Goal: Transaction & Acquisition: Book appointment/travel/reservation

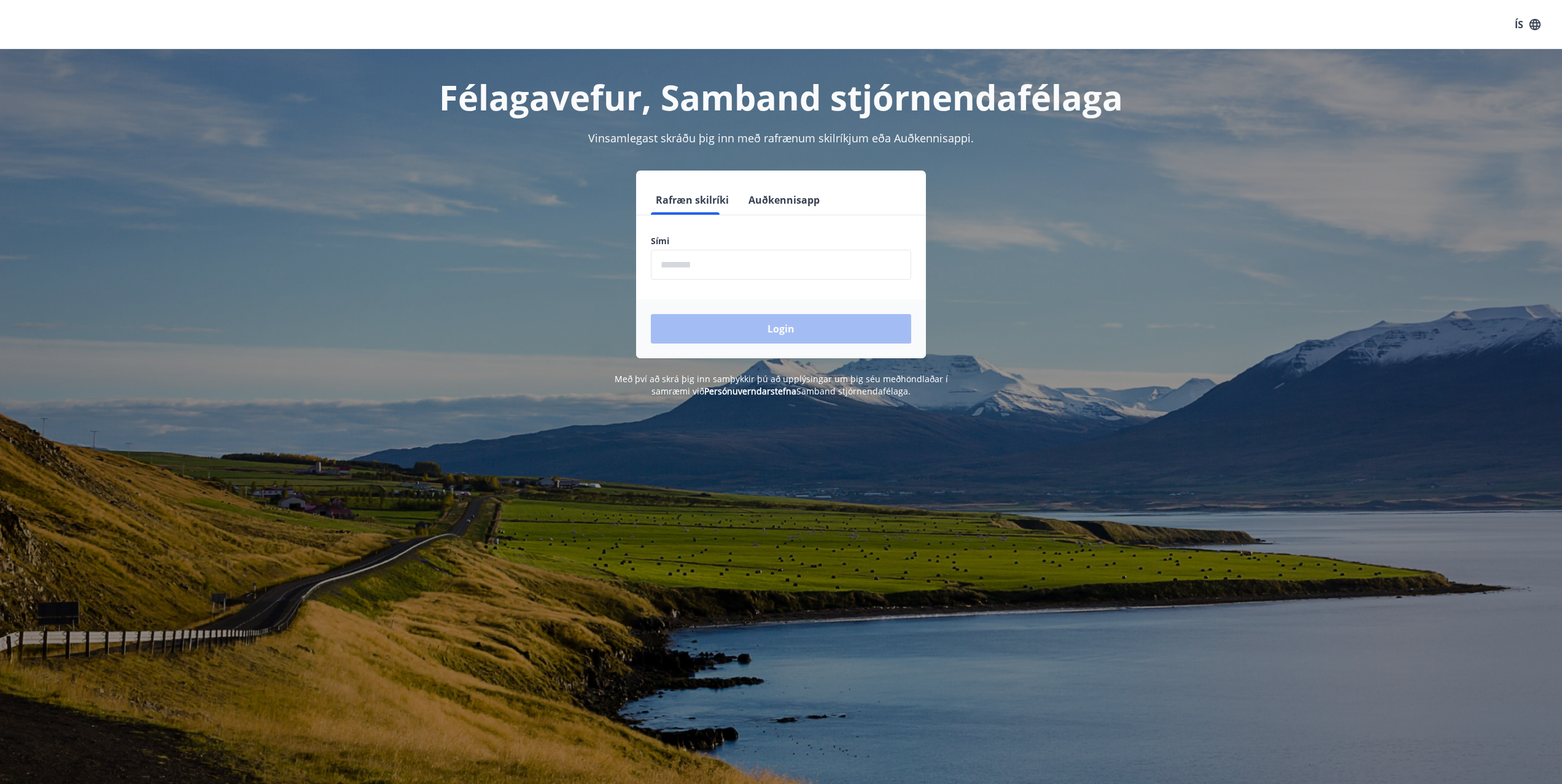
click at [751, 280] on form "Rafræn skilríki Auðkennisapp Sími ​ Login" at bounding box center [781, 272] width 290 height 173
click at [748, 274] on input "phone" at bounding box center [781, 264] width 260 height 30
type input "********"
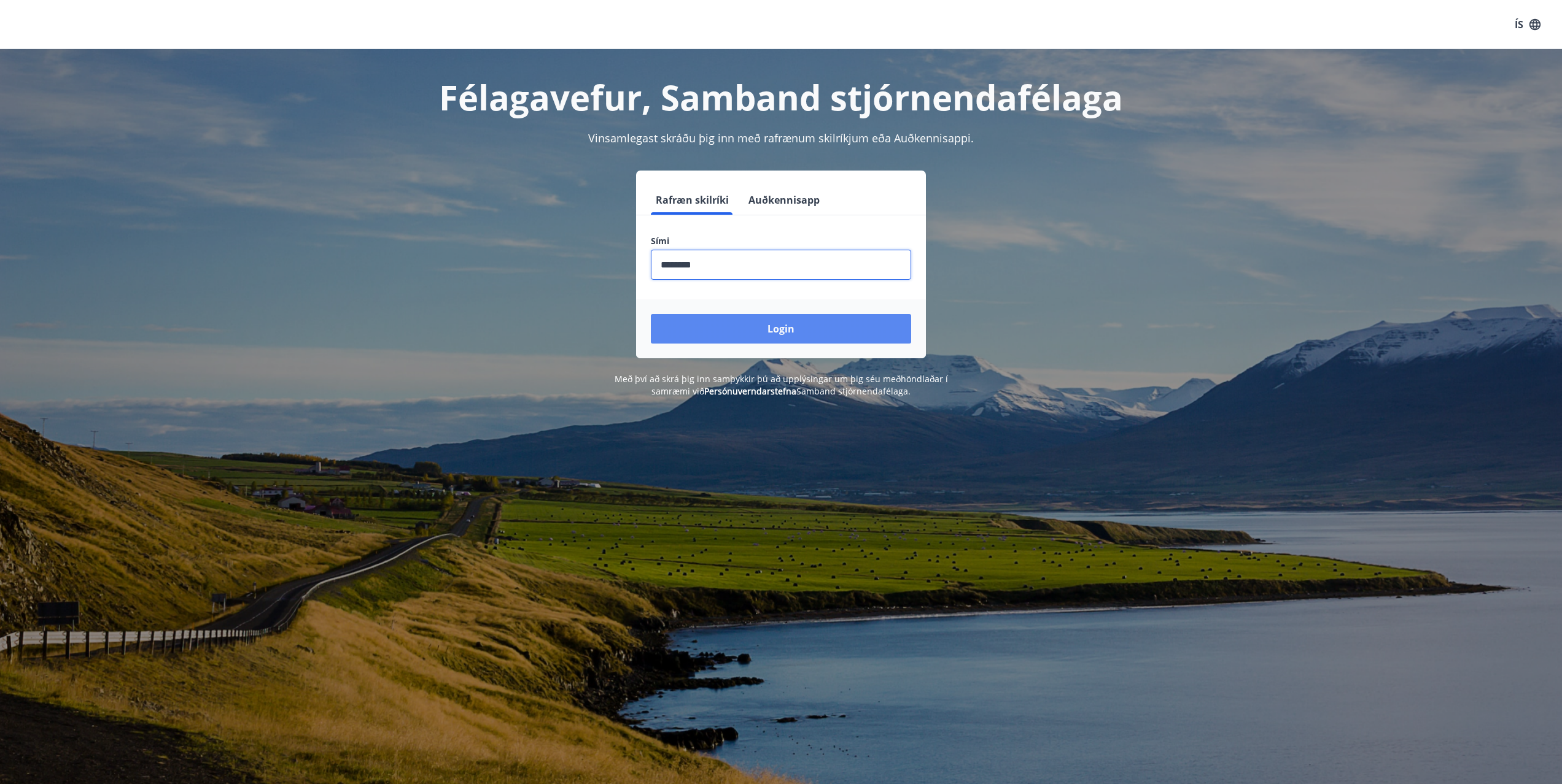
click at [814, 322] on button "Login" at bounding box center [781, 329] width 260 height 30
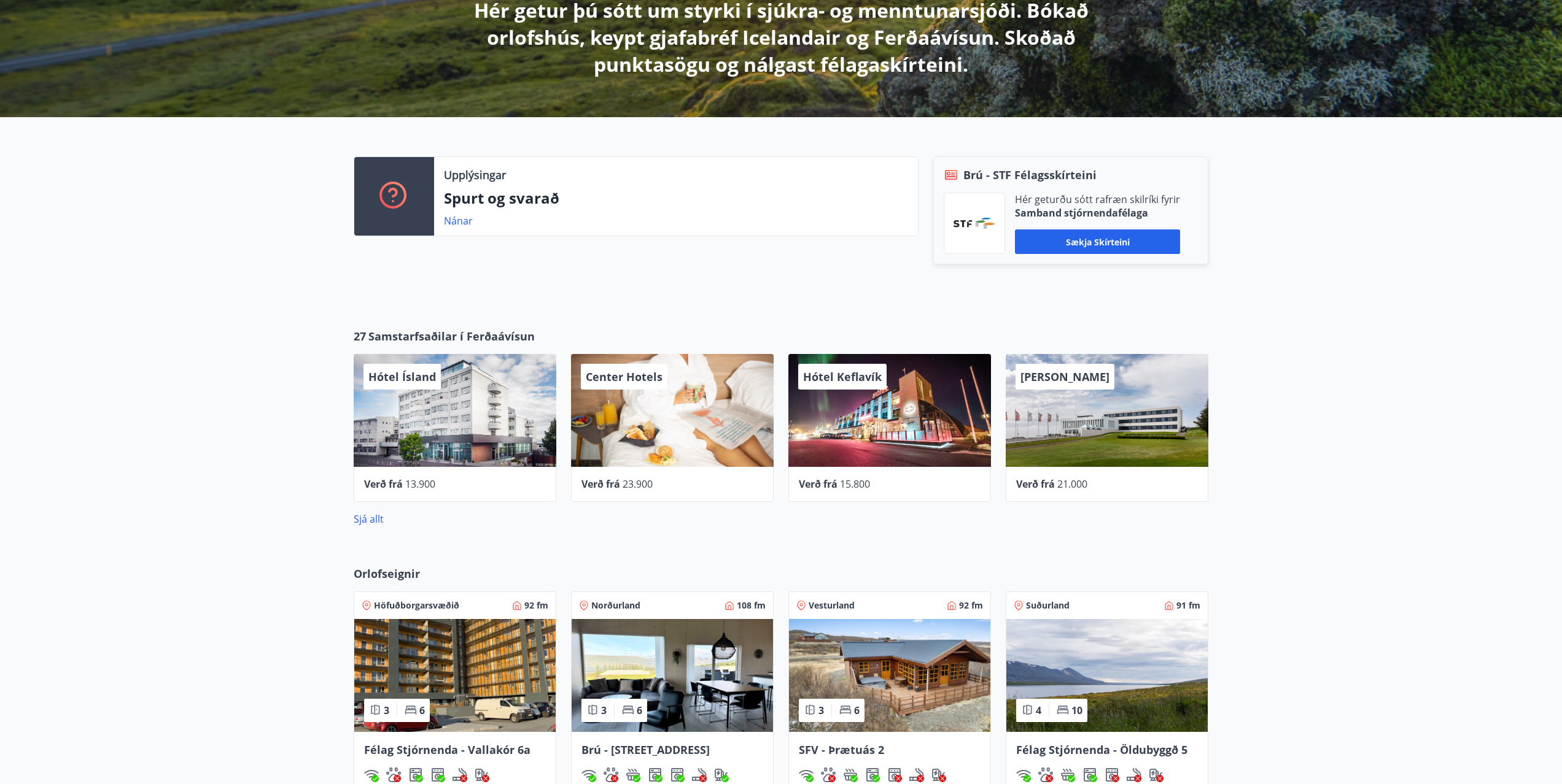
scroll to position [680, 0]
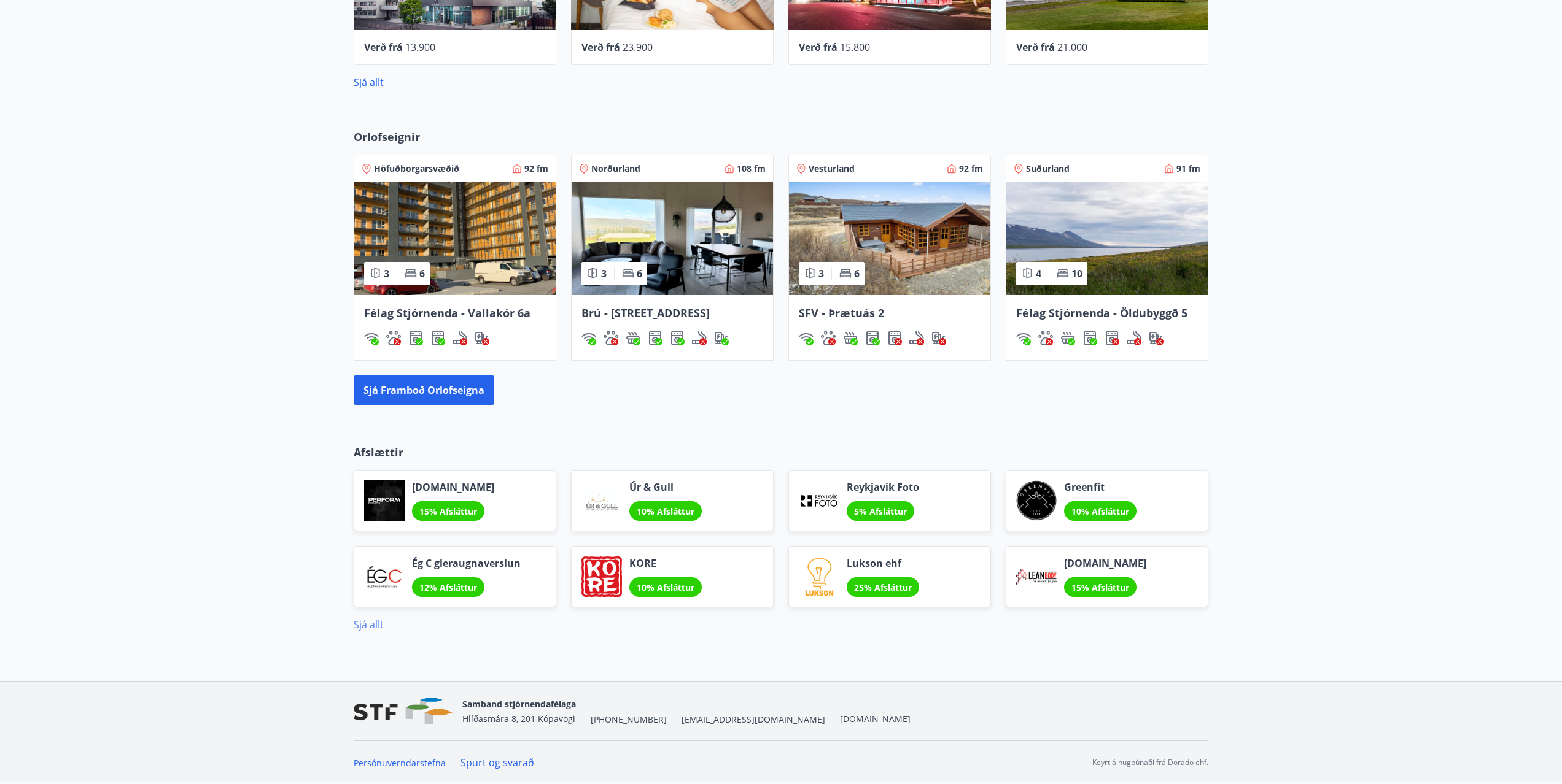
click at [377, 623] on link "Sjá allt" at bounding box center [368, 625] width 30 height 14
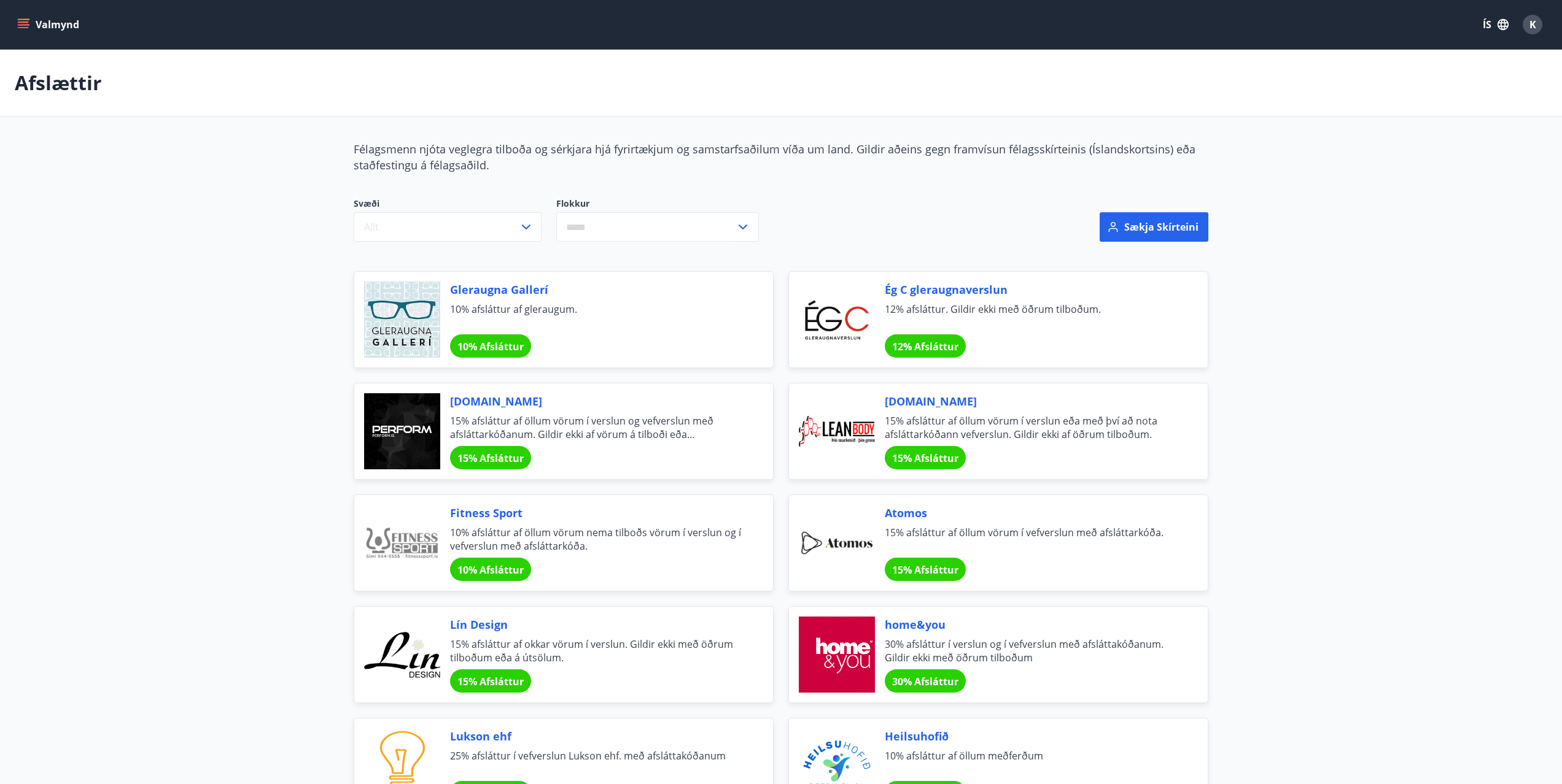
click at [23, 26] on icon "menu" at bounding box center [24, 25] width 12 height 12
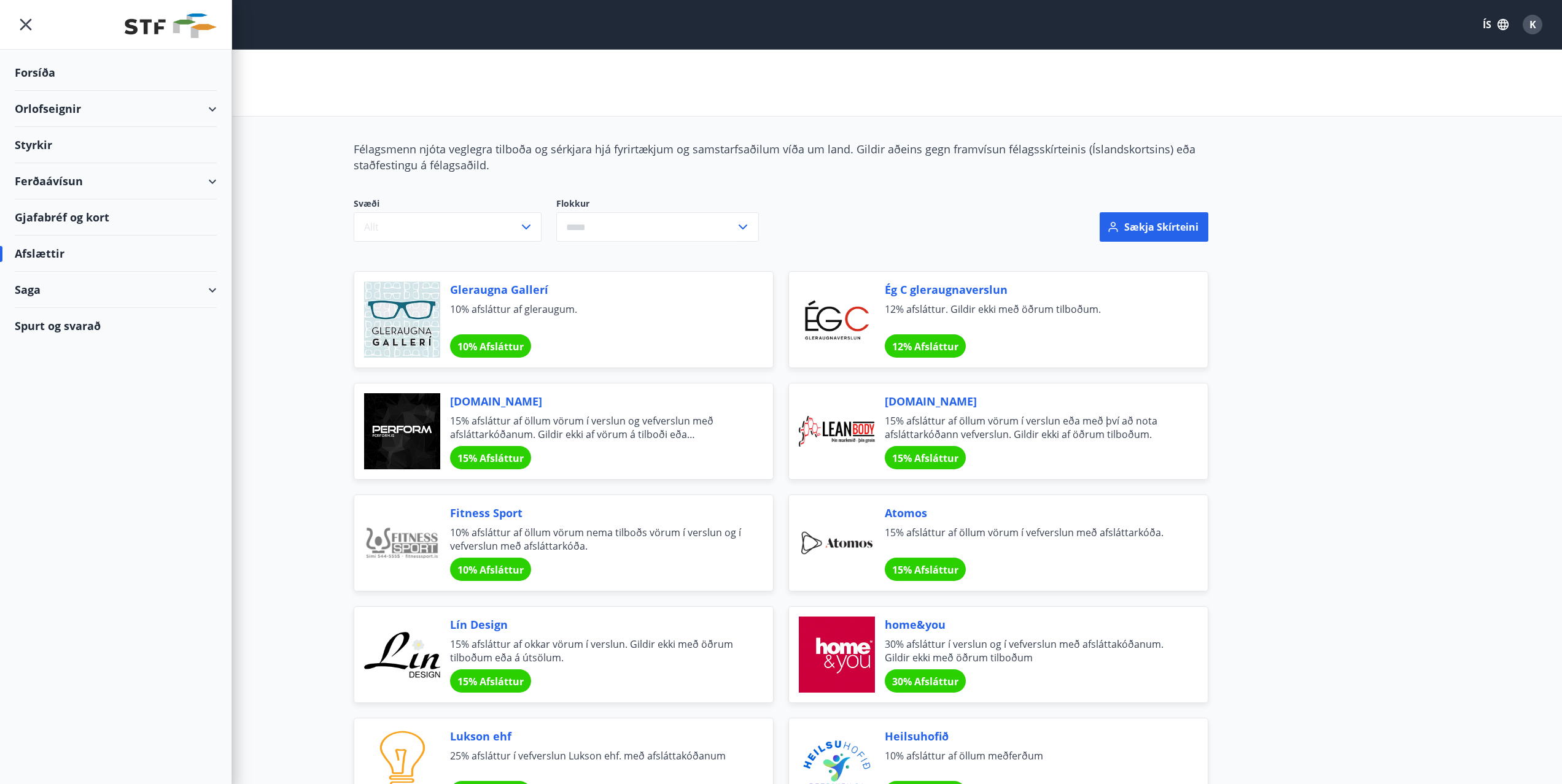
click at [47, 111] on div "Orlofseignir" at bounding box center [116, 109] width 202 height 36
click at [57, 142] on div "Framboð" at bounding box center [115, 140] width 182 height 26
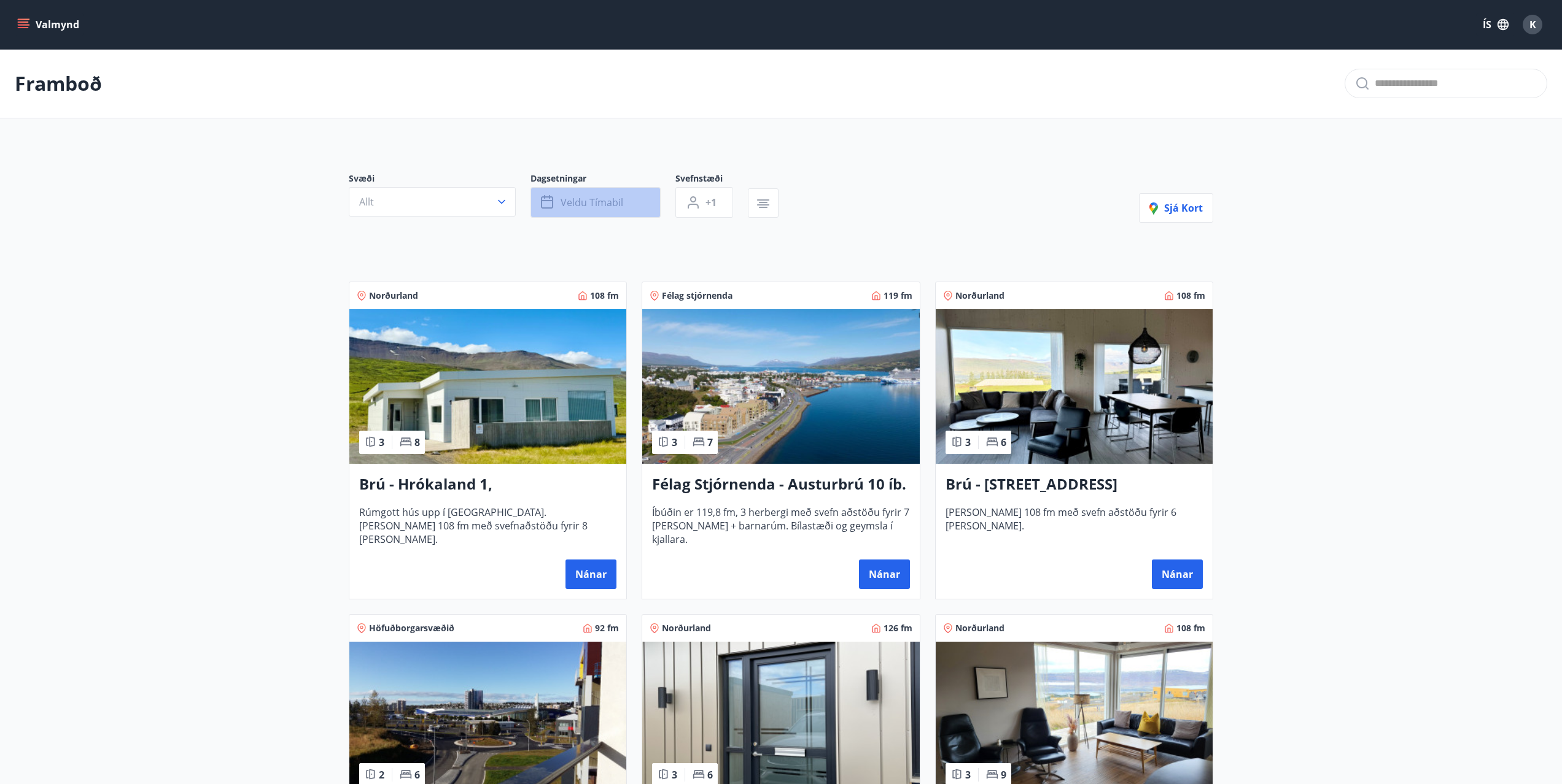
click at [602, 200] on span "Veldu tímabil" at bounding box center [592, 203] width 62 height 14
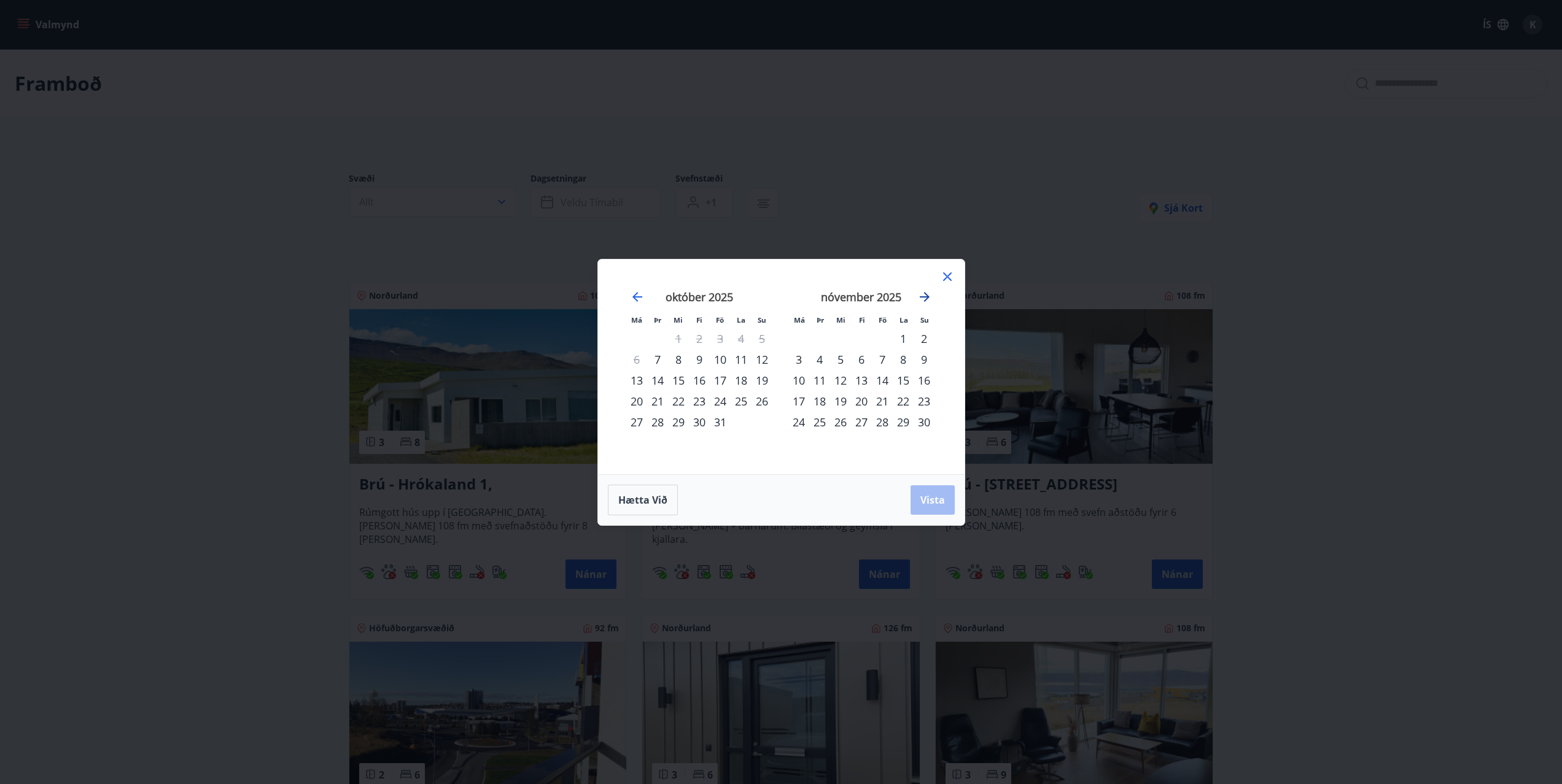
click at [928, 298] on icon "Move forward to switch to the next month." at bounding box center [924, 297] width 15 height 15
click at [944, 275] on icon at bounding box center [947, 276] width 15 height 15
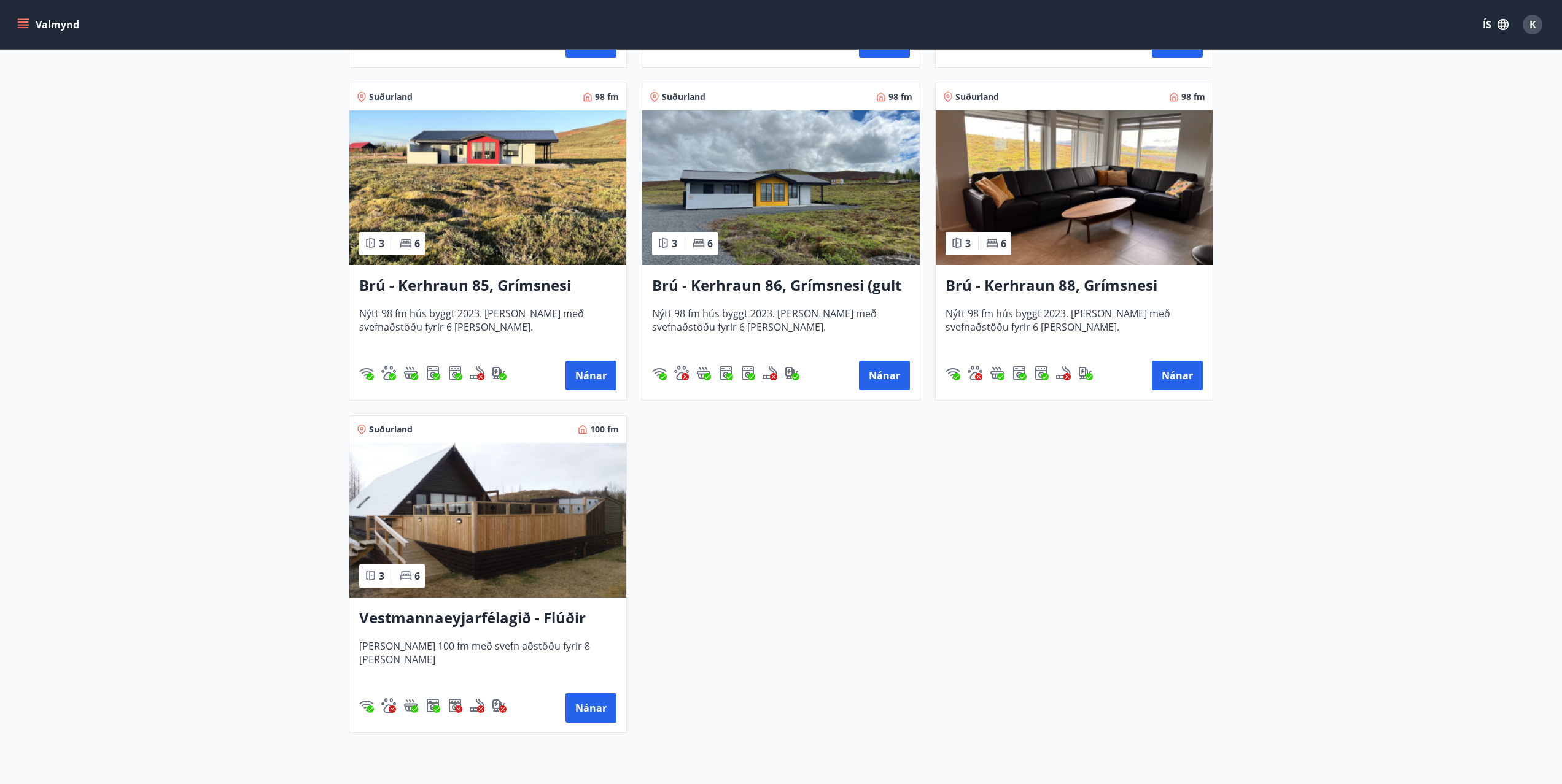
scroll to position [2893, 0]
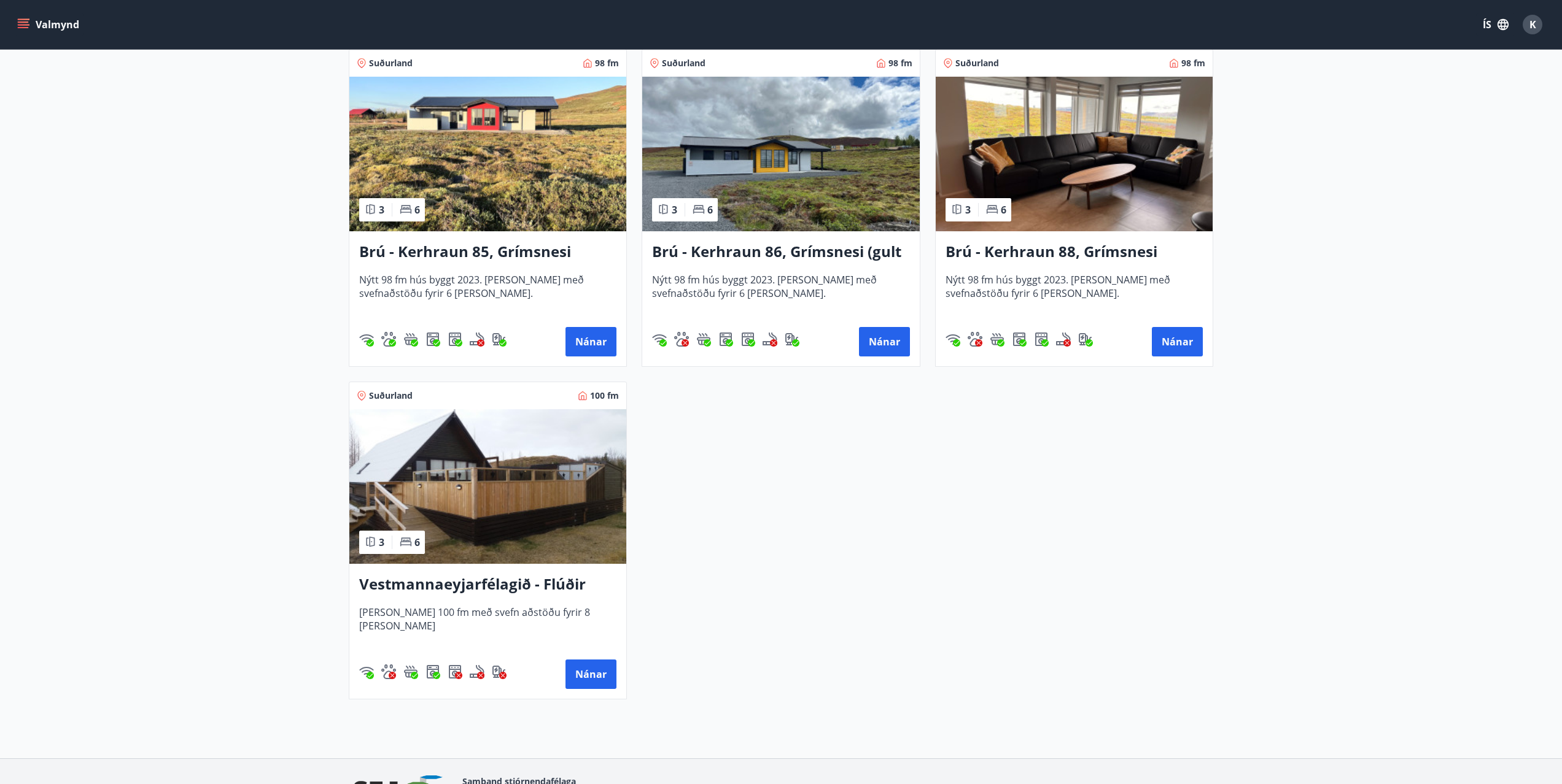
click at [550, 581] on h3 "Vestmannaeyjarfélagið - Flúðir" at bounding box center [488, 585] width 258 height 22
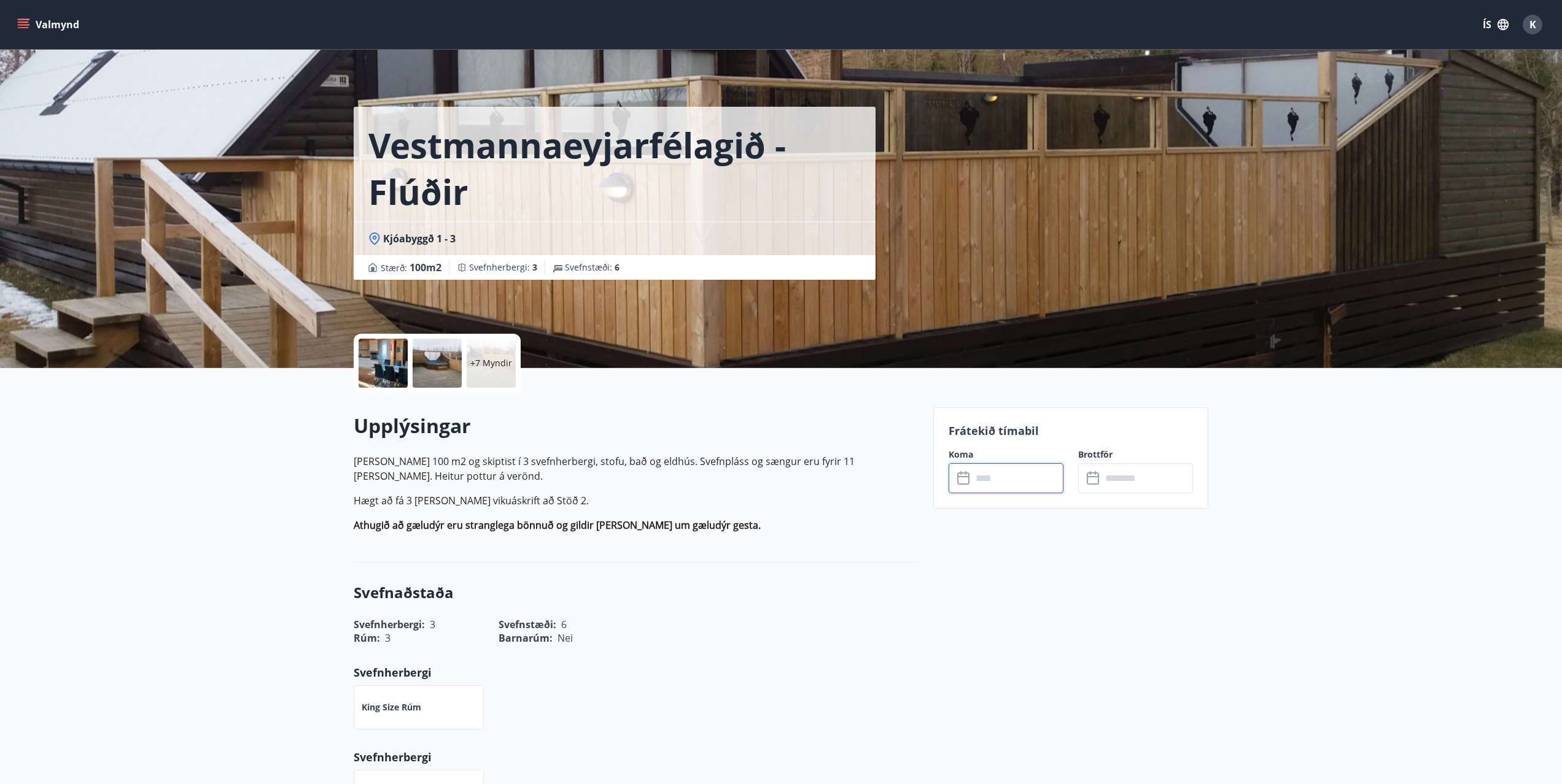
click at [1000, 484] on input "text" at bounding box center [1018, 478] width 91 height 30
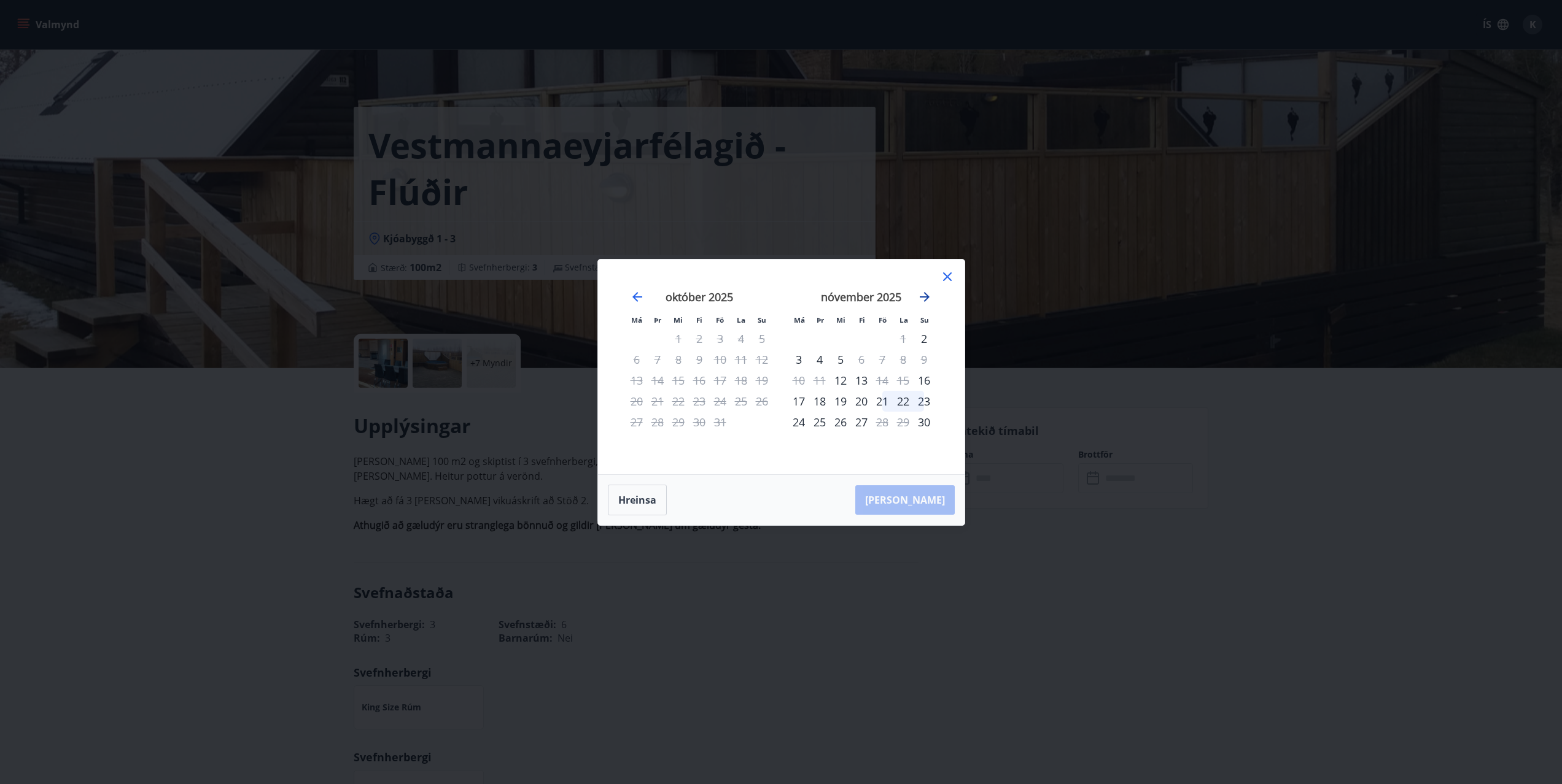
click at [925, 300] on icon "Move forward to switch to the next month." at bounding box center [924, 297] width 15 height 15
click at [838, 405] on div "24" at bounding box center [841, 401] width 21 height 21
click at [907, 401] on div "27" at bounding box center [903, 401] width 21 height 21
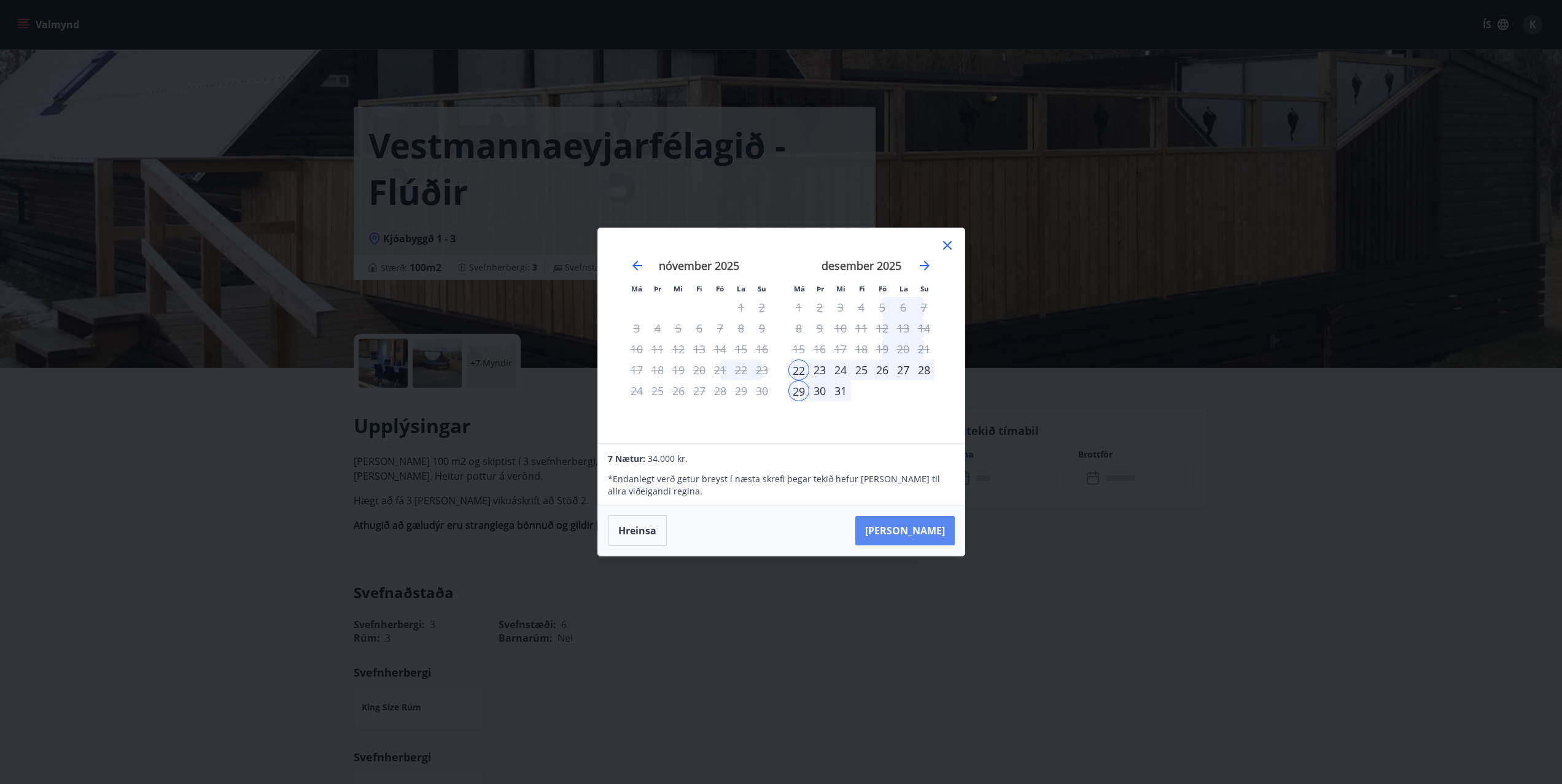
click at [924, 530] on button "Taka Frá" at bounding box center [905, 531] width 100 height 30
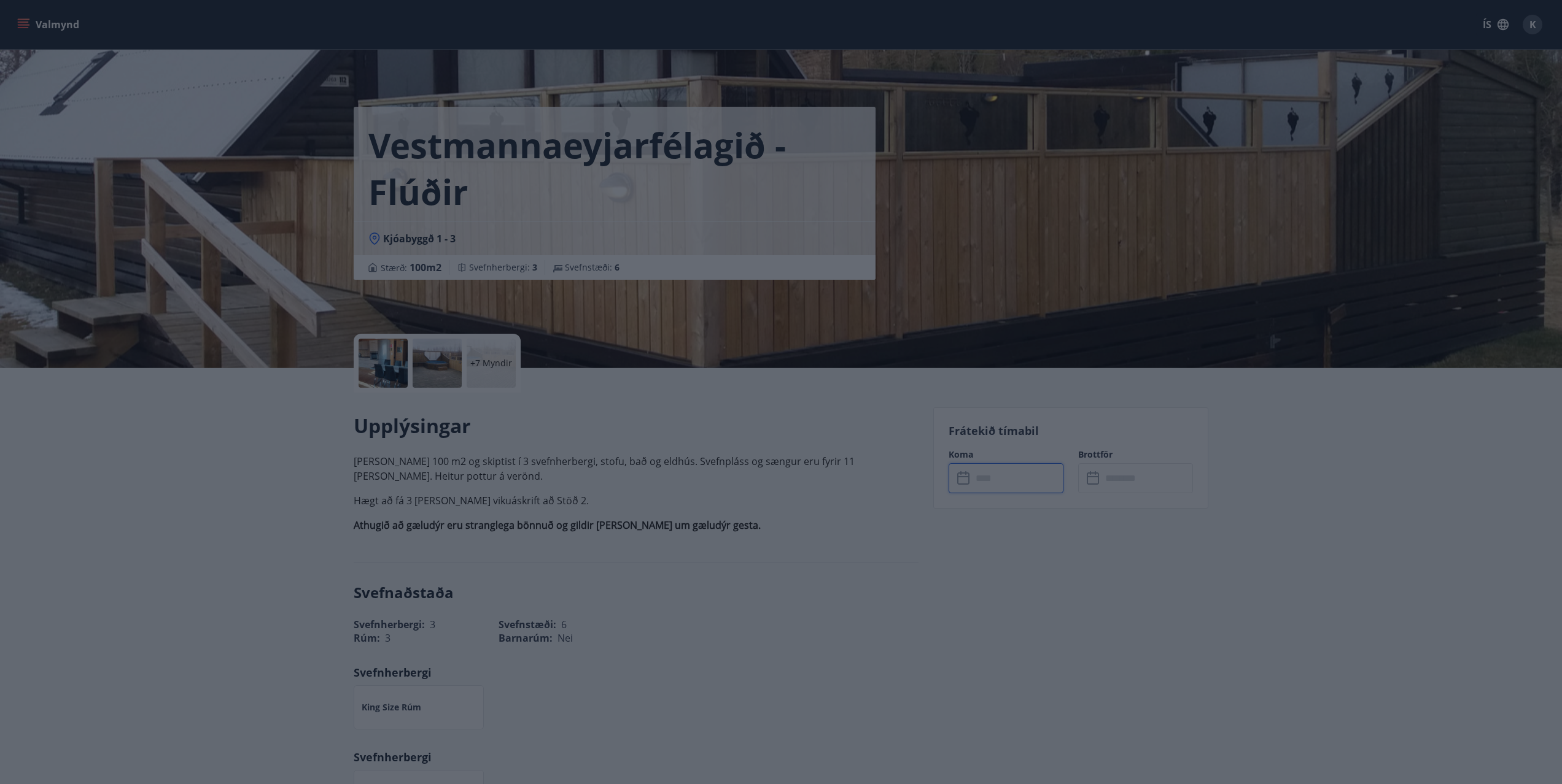
type input "******"
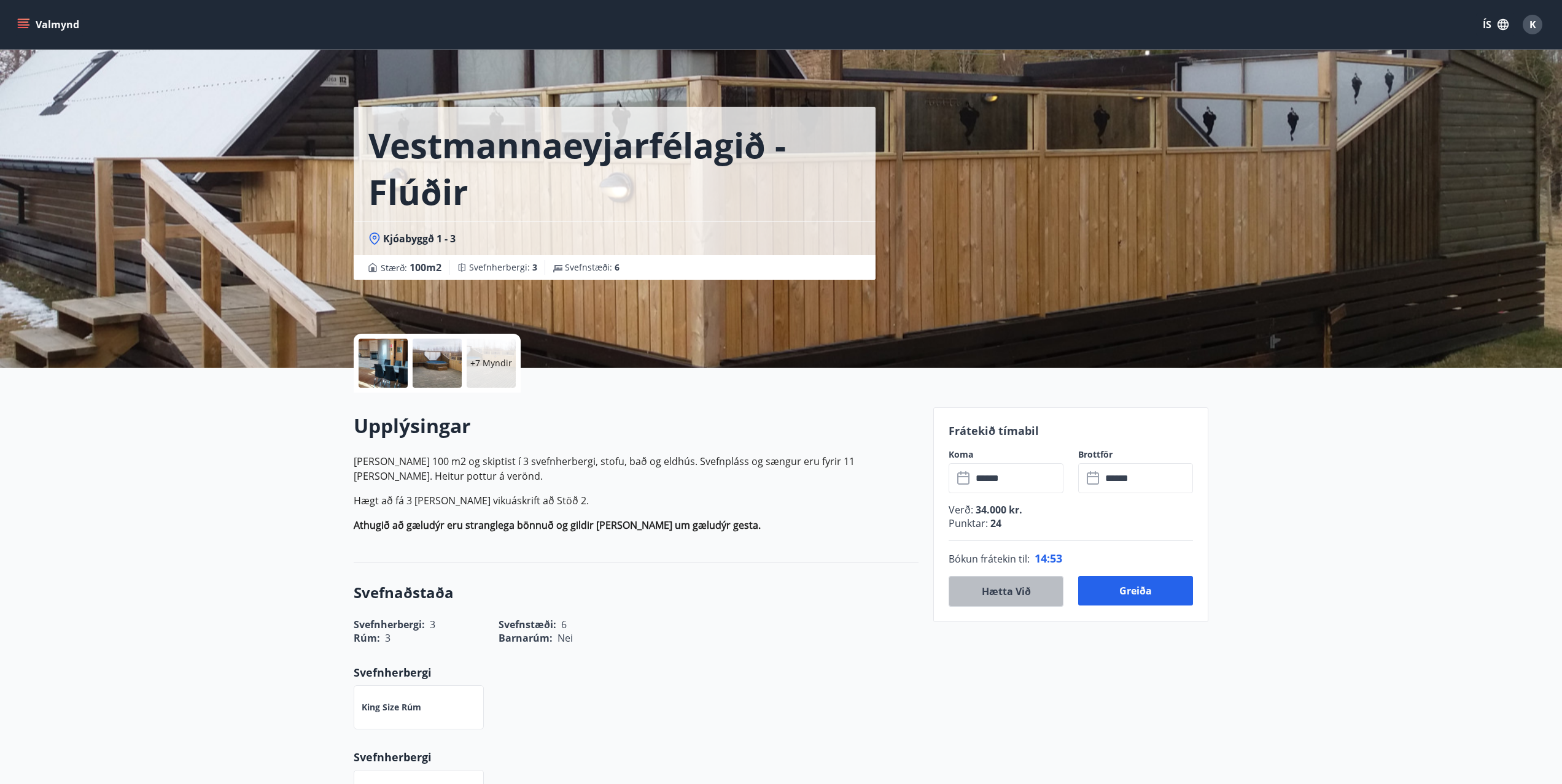
click at [1011, 599] on button "Hætta við" at bounding box center [1006, 592] width 115 height 30
